Goal: Task Accomplishment & Management: Manage account settings

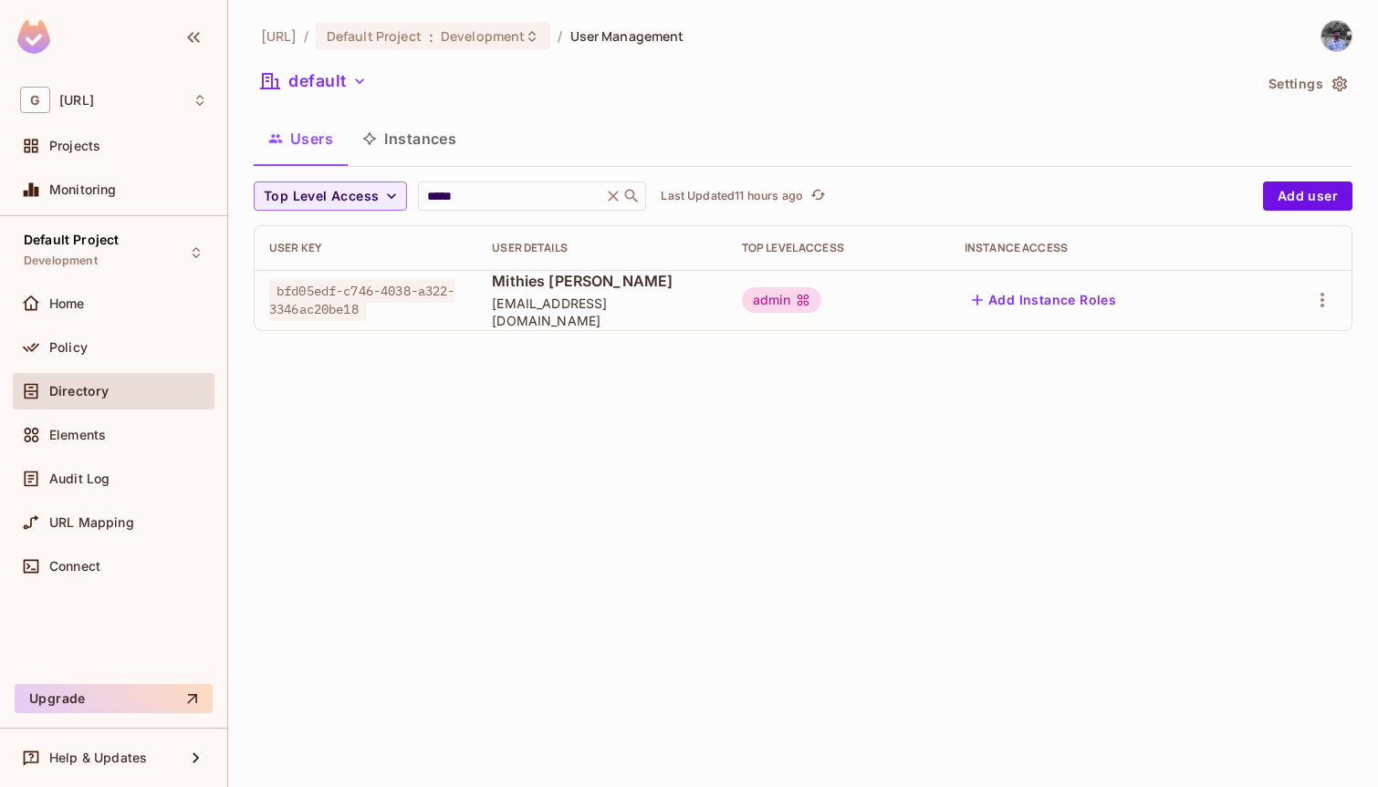
click at [458, 192] on input "*****" at bounding box center [509, 196] width 173 height 18
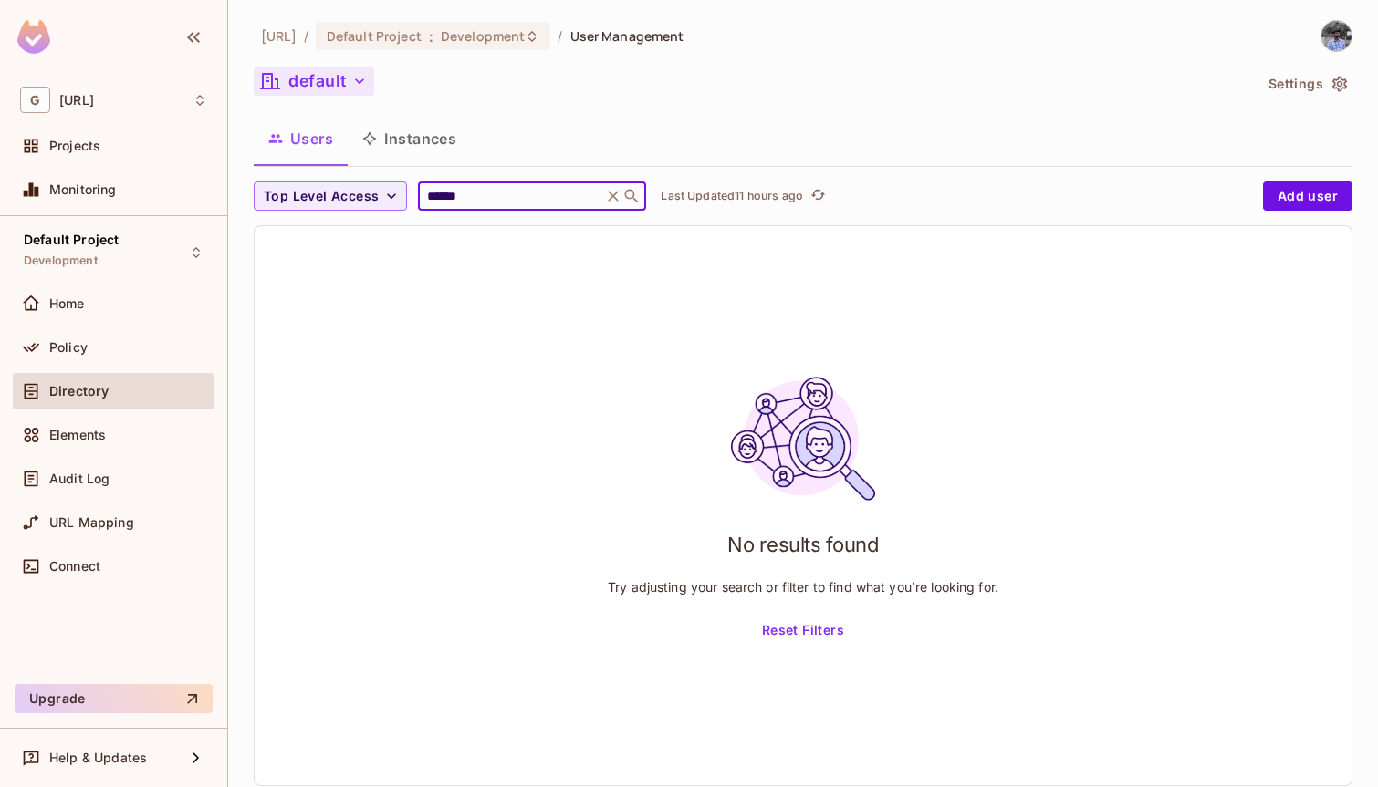
type input "******"
click at [346, 80] on button "default" at bounding box center [314, 81] width 120 height 29
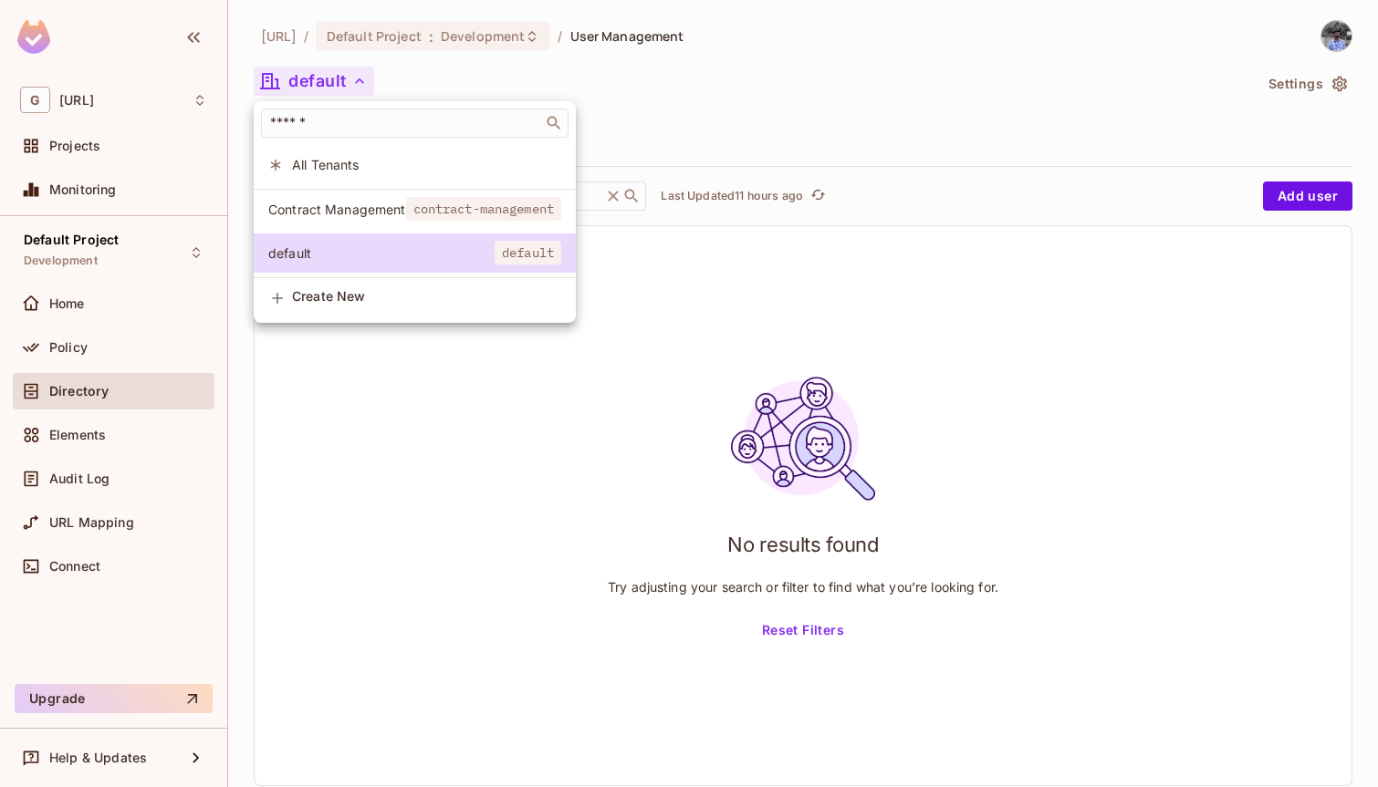
click at [353, 214] on span "Contract Management" at bounding box center [337, 209] width 138 height 17
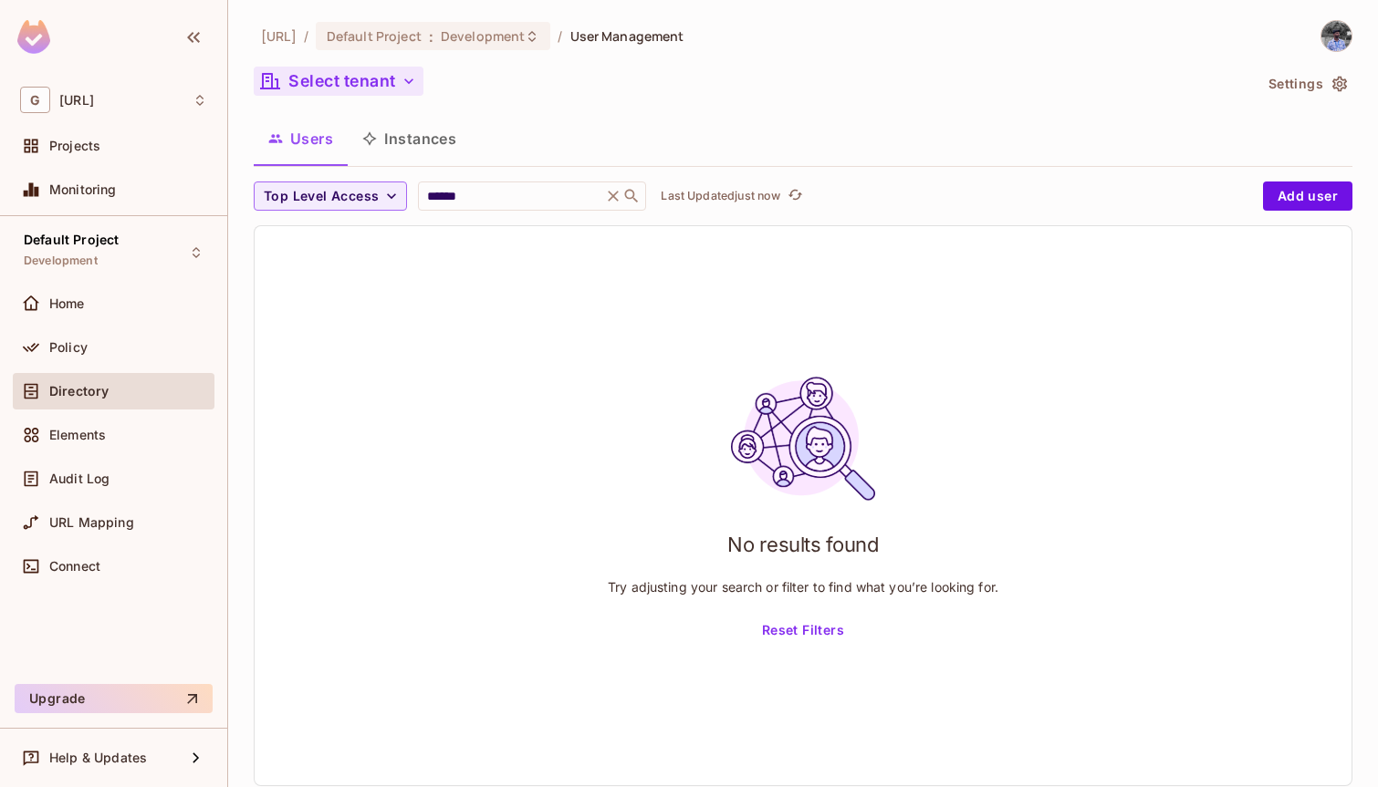
click at [386, 77] on button "Select tenant" at bounding box center [339, 81] width 170 height 29
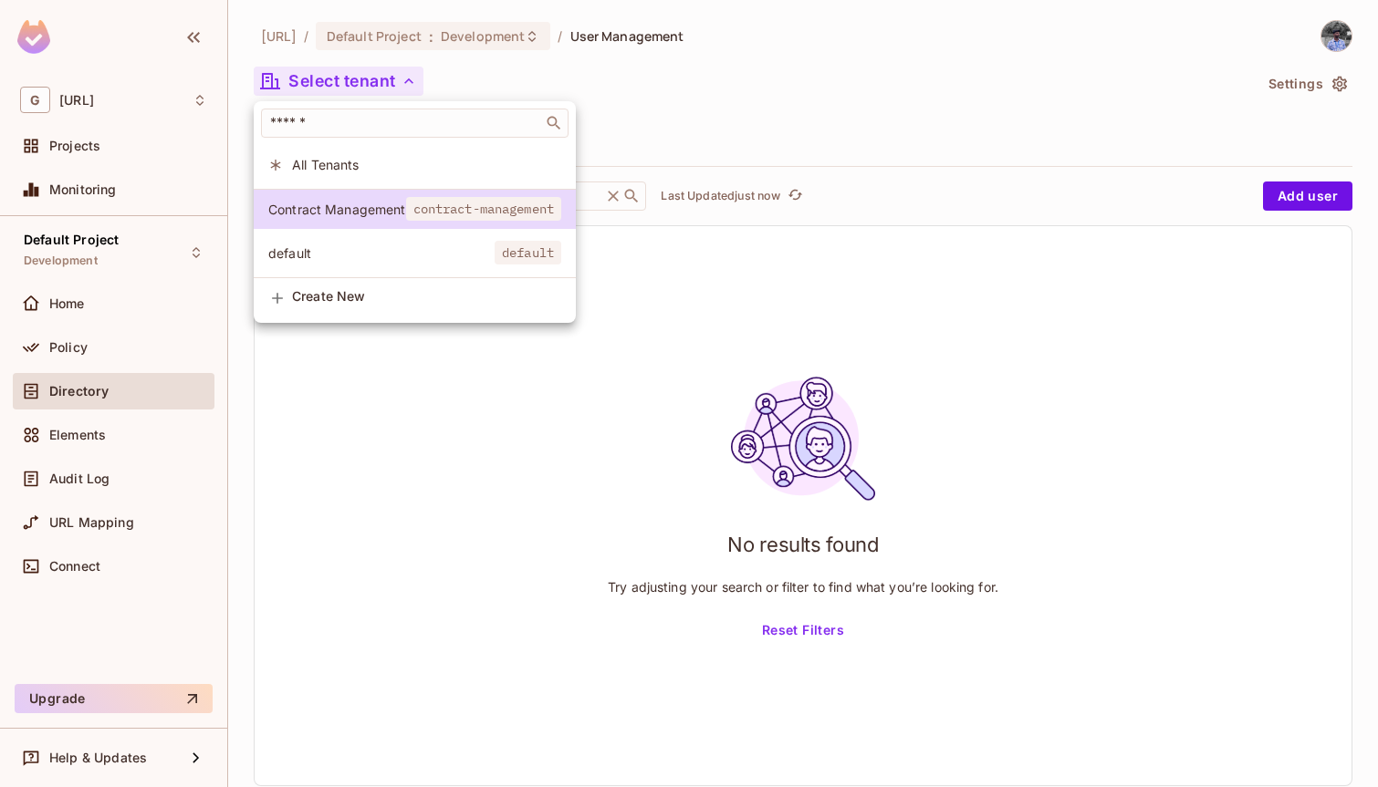
click at [319, 158] on span "All Tenants" at bounding box center [426, 164] width 269 height 17
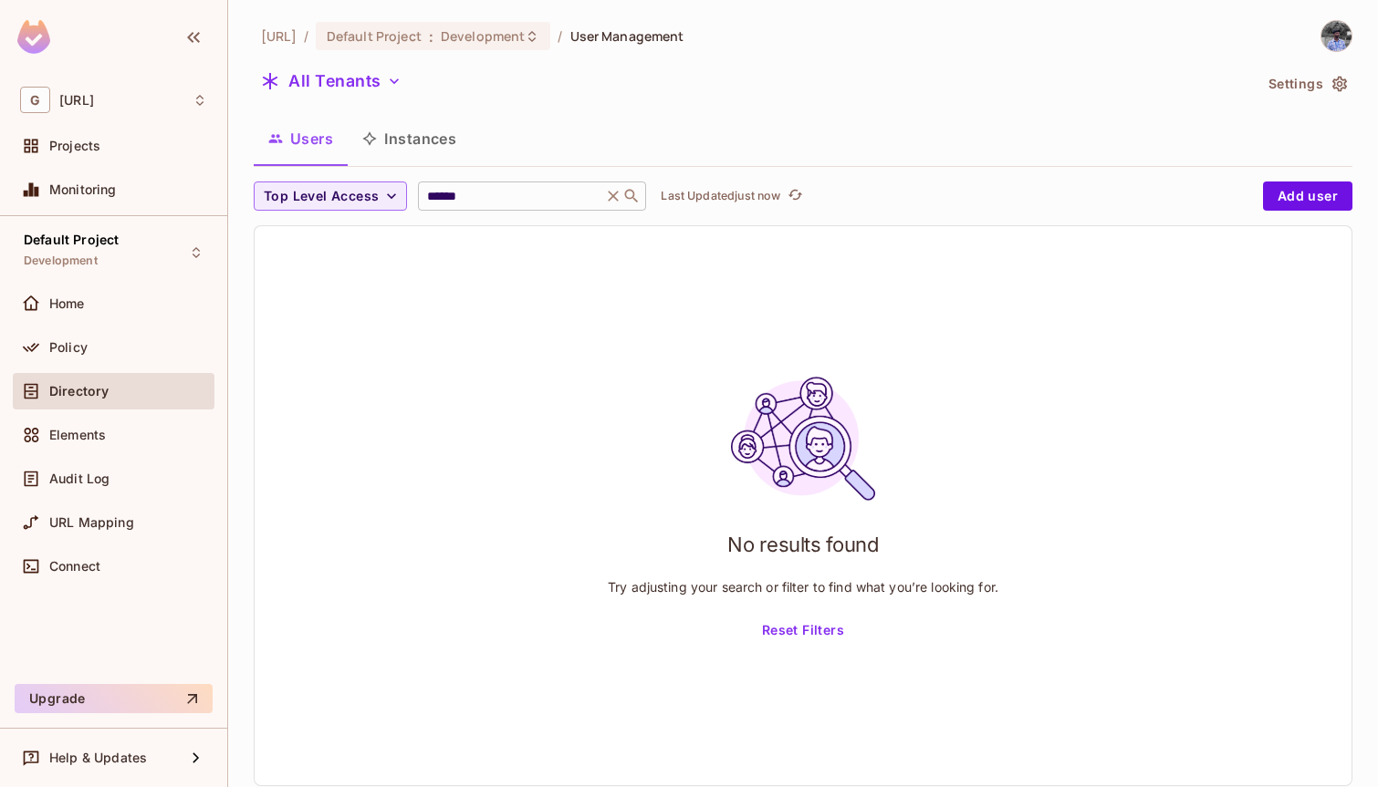
click at [514, 203] on input "******" at bounding box center [509, 196] width 173 height 18
click at [566, 389] on div "No results found Try adjusting your search or filter to find what you’re lookin…" at bounding box center [803, 505] width 1097 height 559
click at [612, 199] on icon at bounding box center [613, 196] width 18 height 18
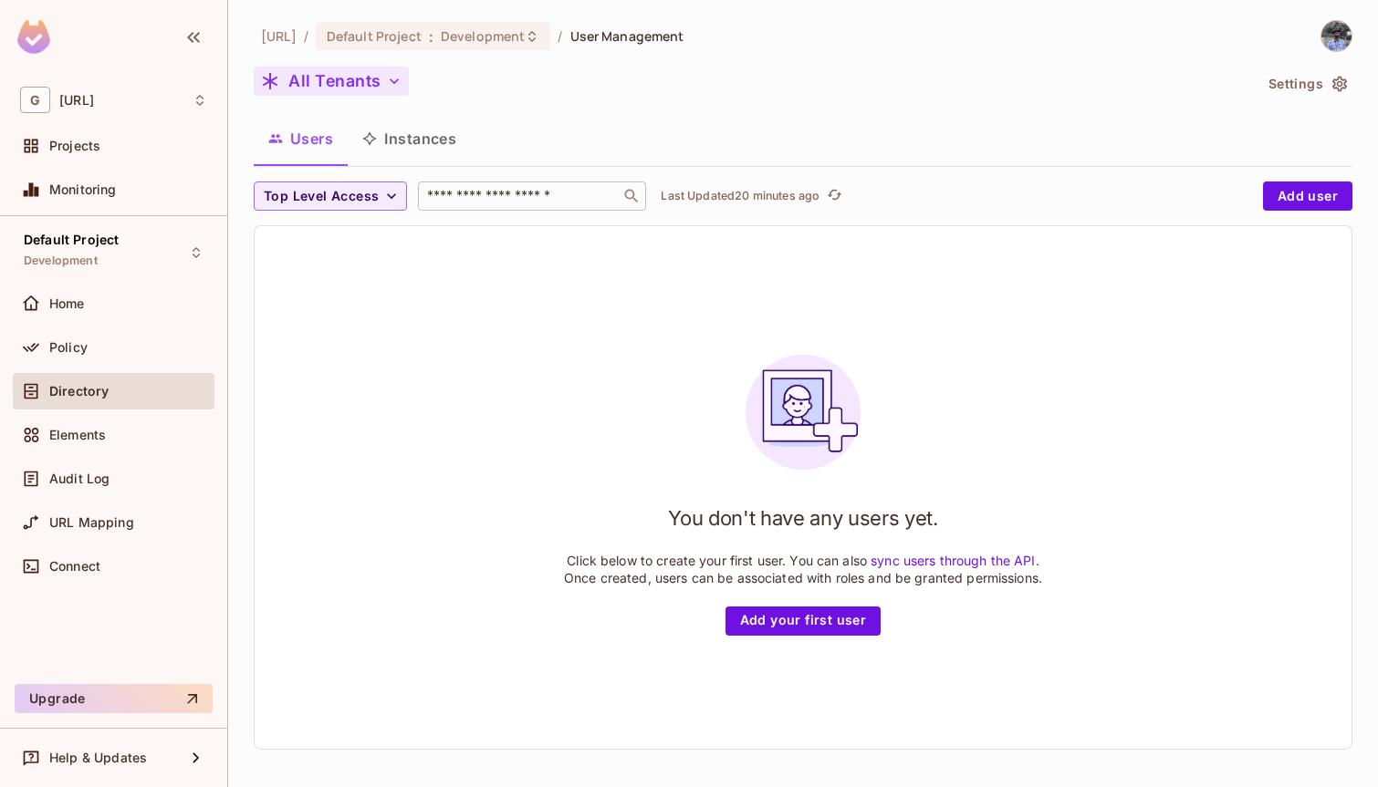
click at [385, 78] on icon "button" at bounding box center [394, 81] width 18 height 18
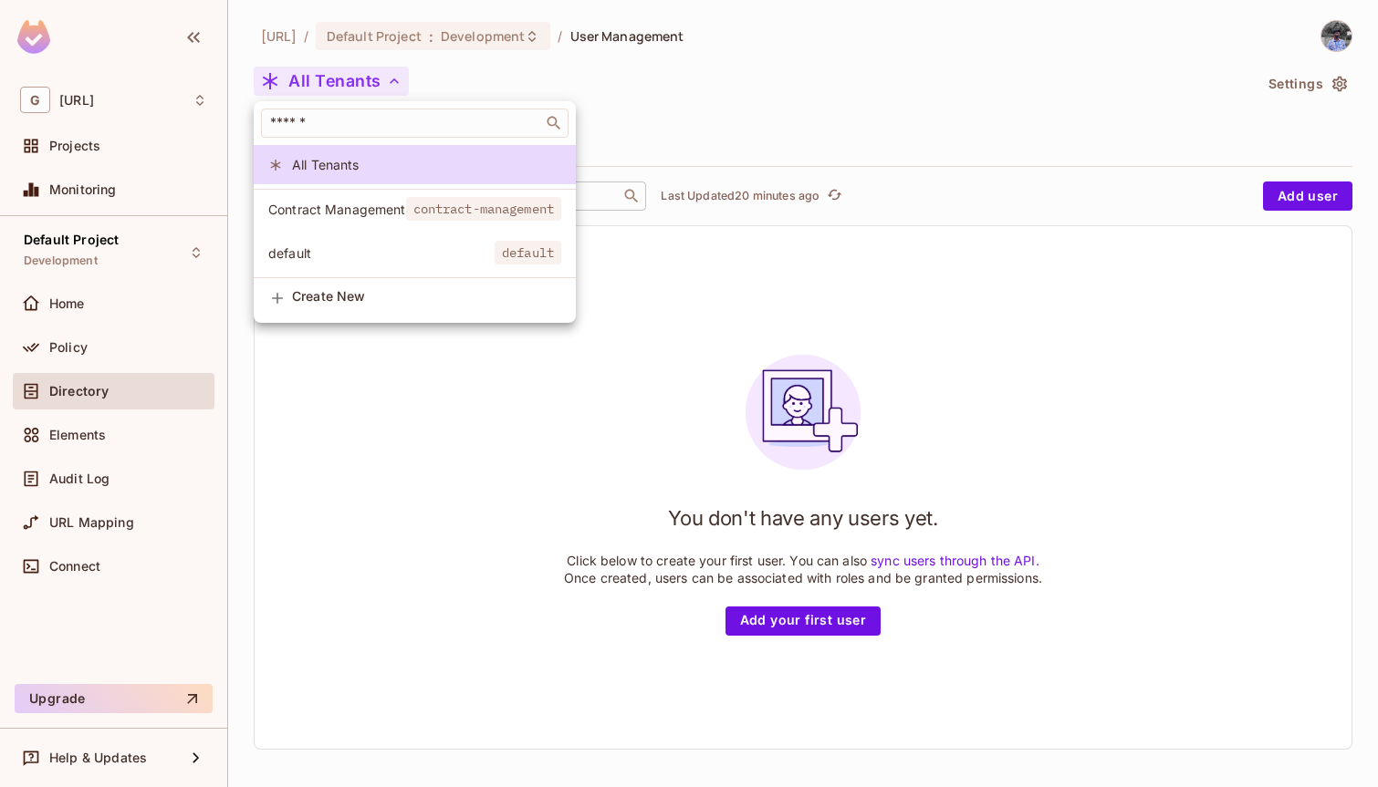
click at [359, 203] on span "Contract Management" at bounding box center [337, 209] width 138 height 17
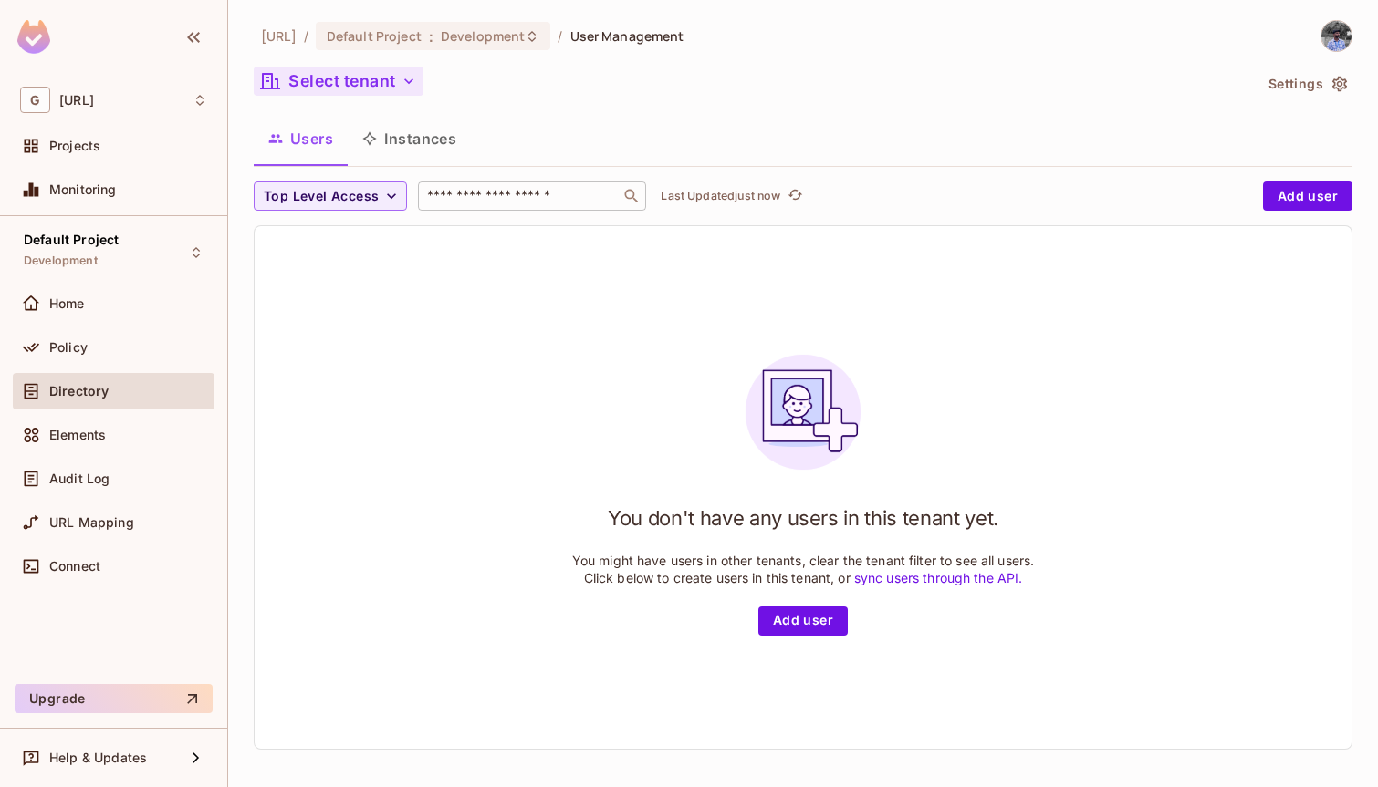
click at [347, 77] on button "Select tenant" at bounding box center [339, 81] width 170 height 29
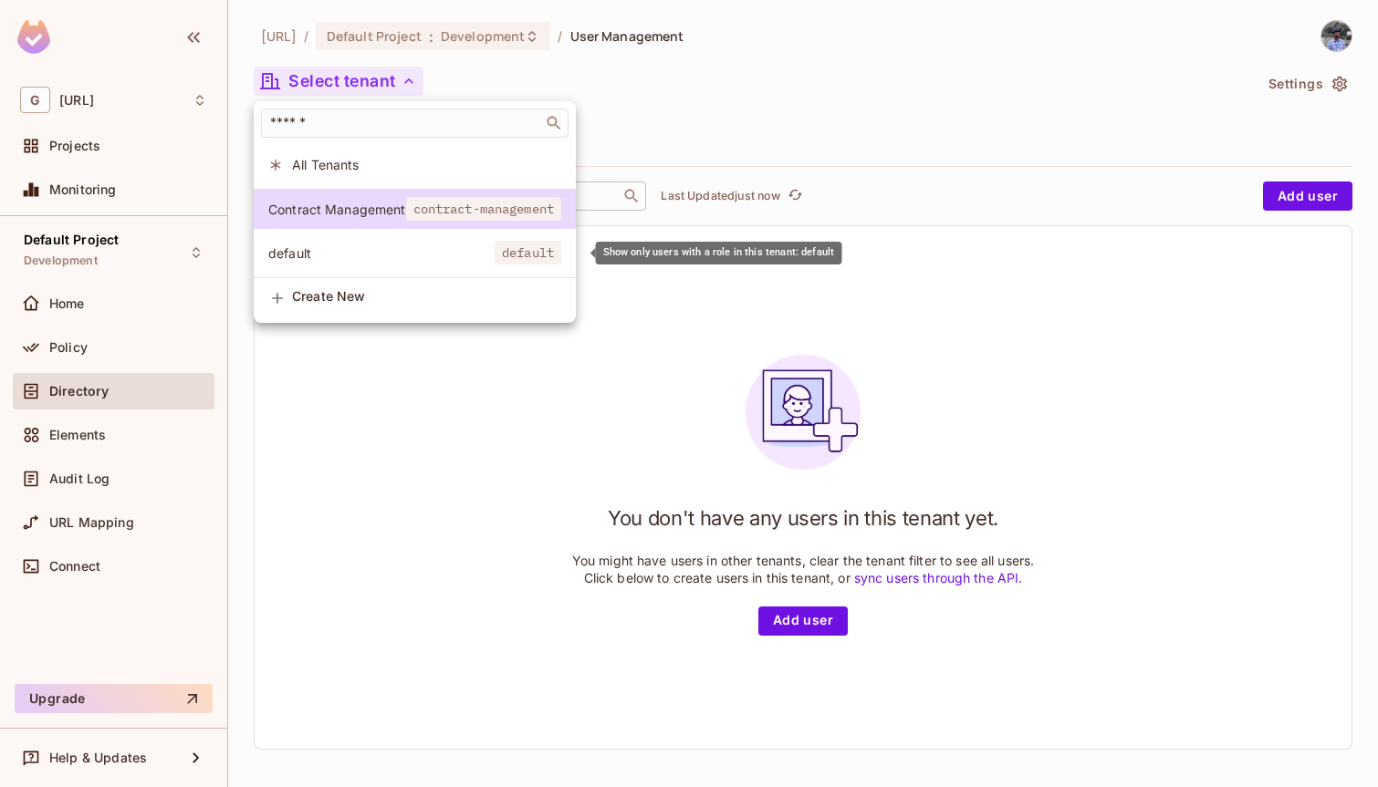
click at [333, 258] on span "default" at bounding box center [381, 252] width 226 height 17
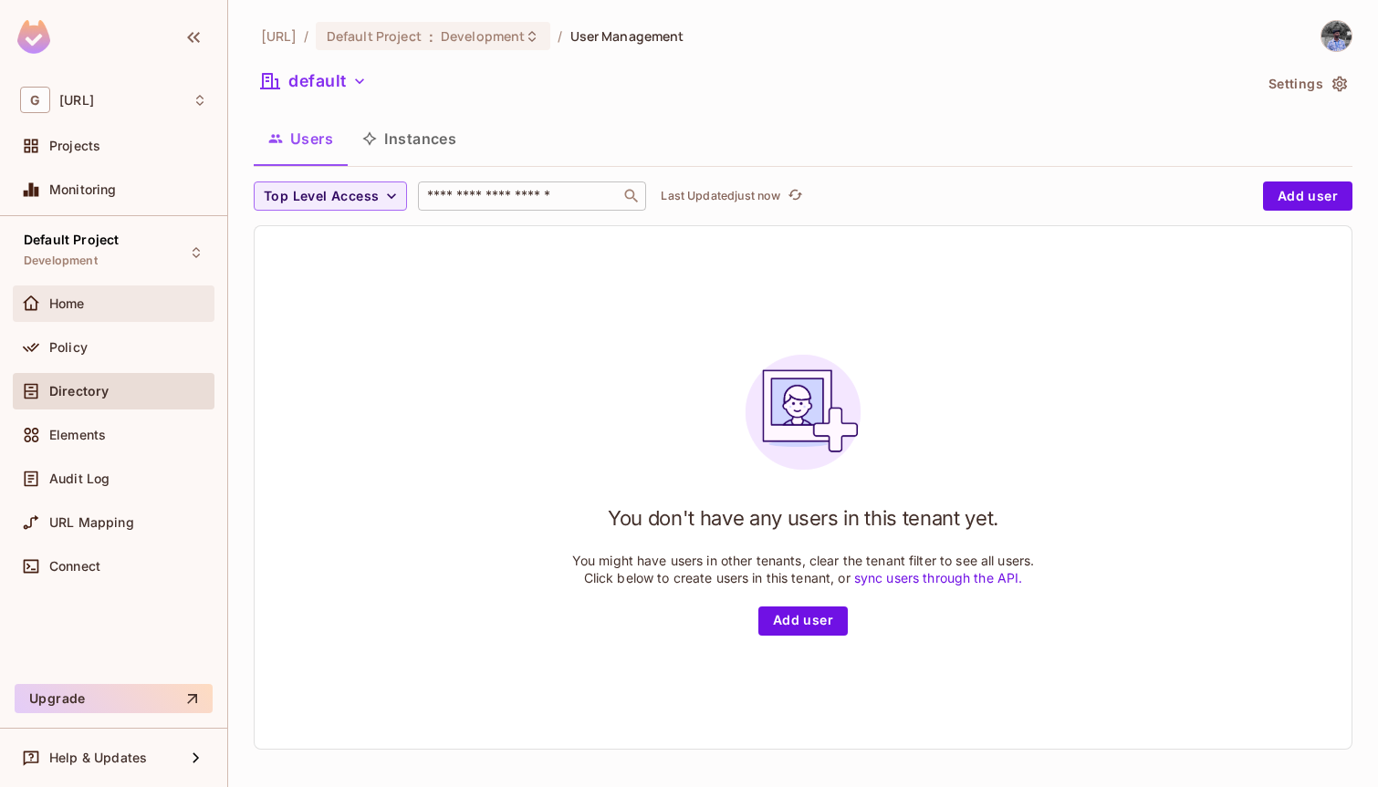
click at [100, 304] on div "Home" at bounding box center [128, 303] width 158 height 15
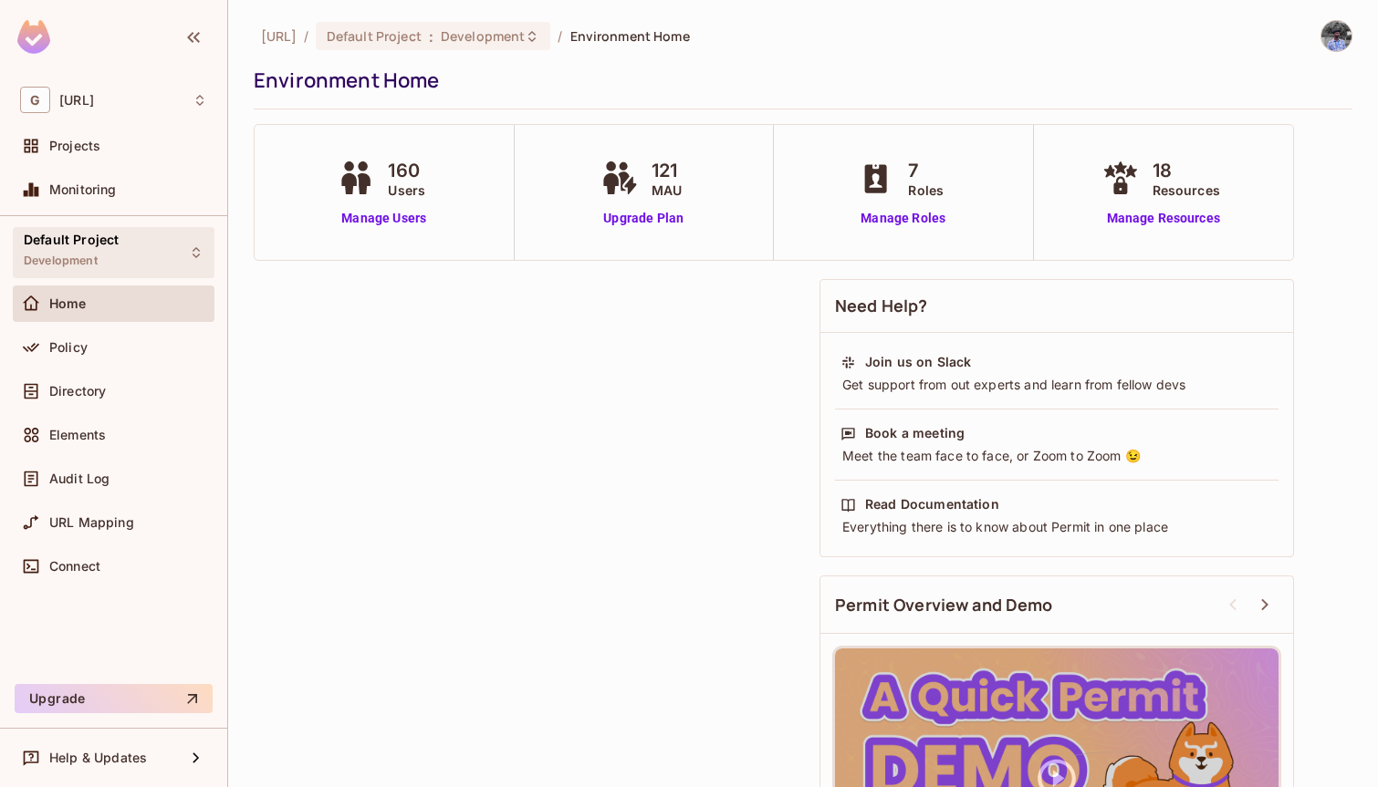
click at [118, 261] on div "Default Project Development" at bounding box center [114, 252] width 202 height 50
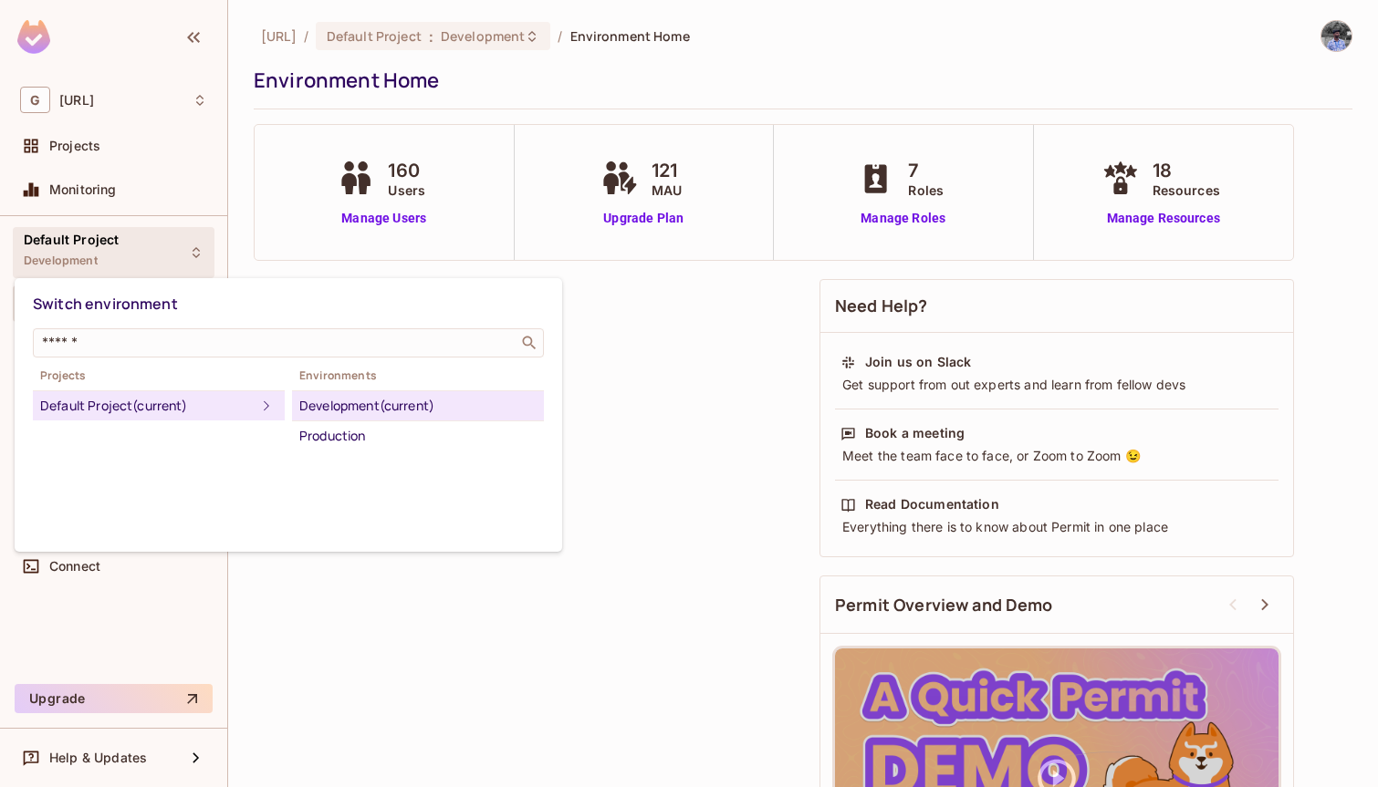
click at [118, 261] on div at bounding box center [689, 393] width 1378 height 787
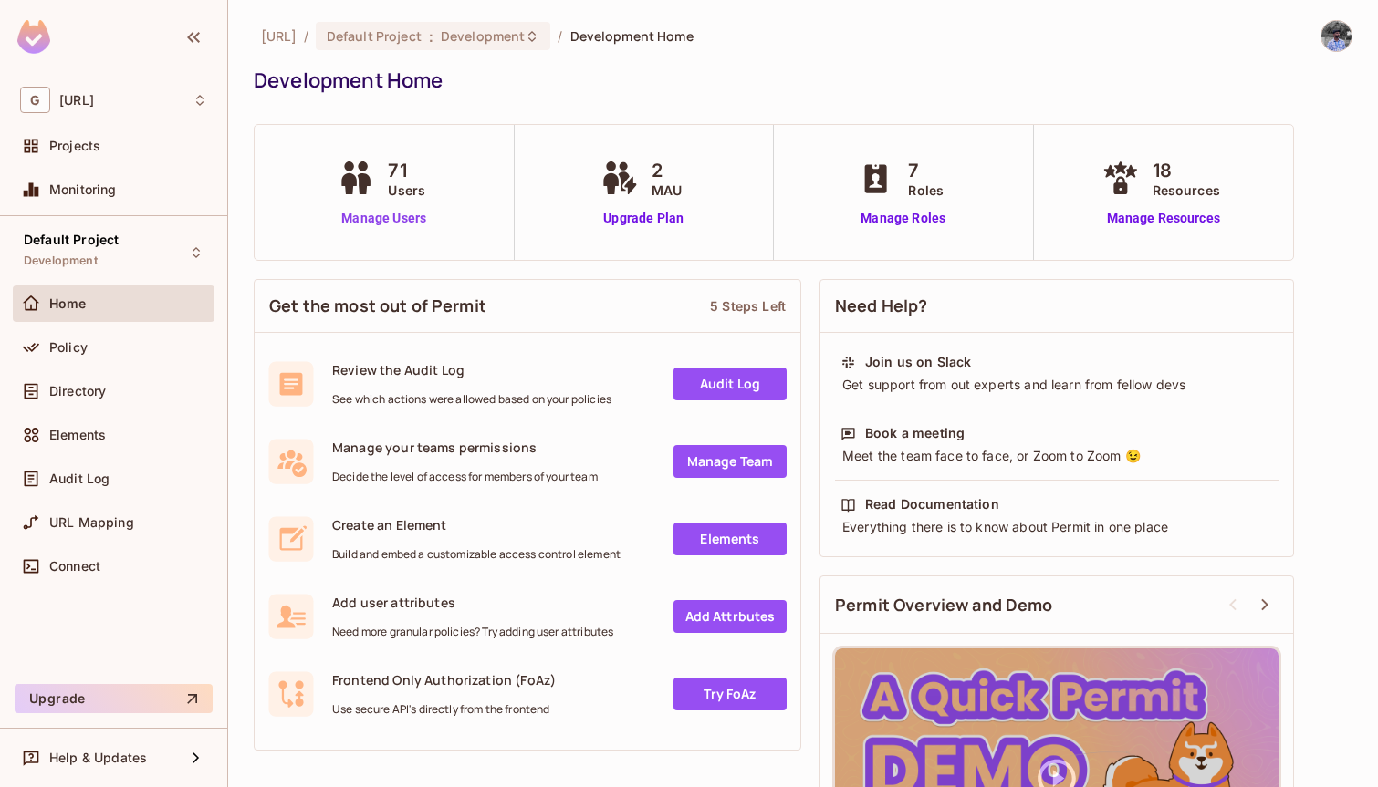
click at [381, 213] on link "Manage Users" at bounding box center [383, 218] width 101 height 19
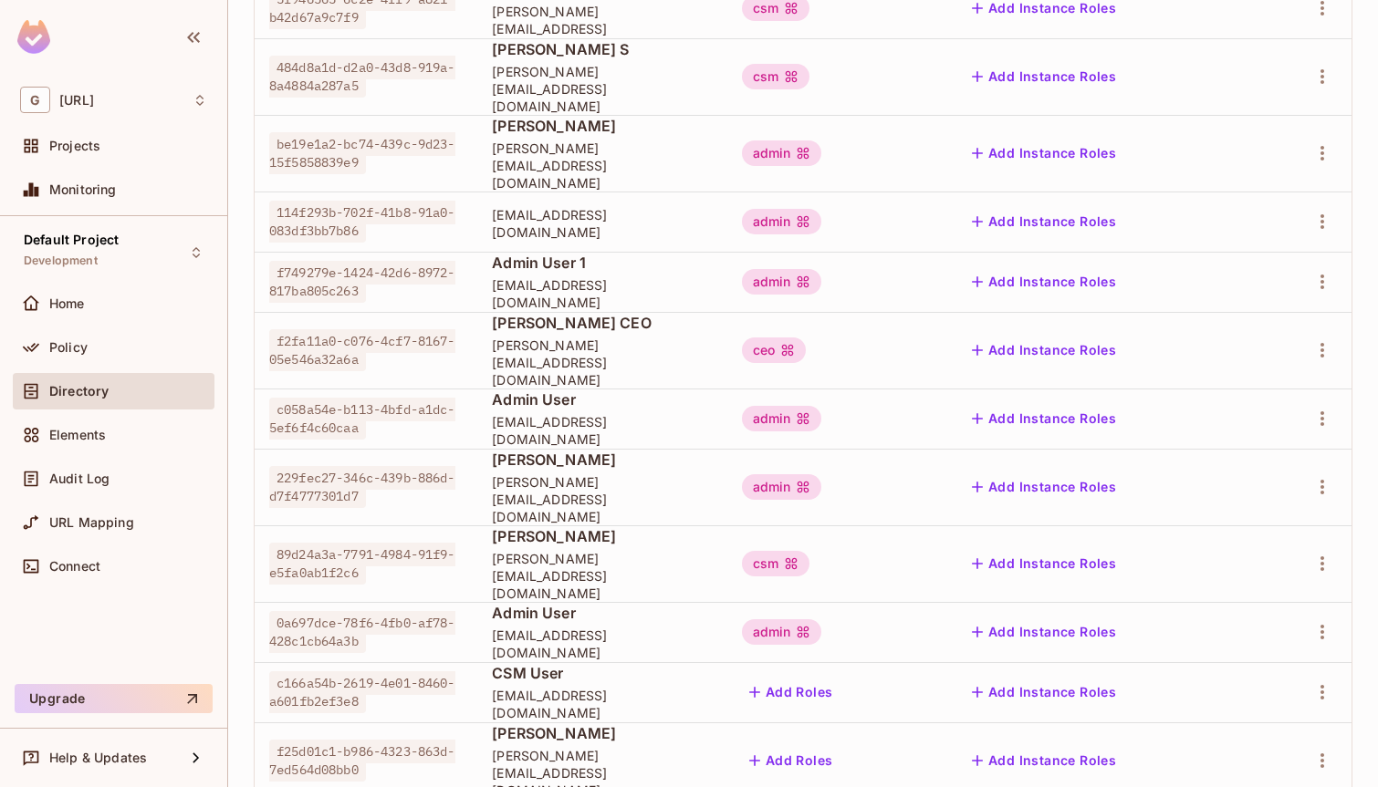
scroll to position [487, 0]
